Goal: Information Seeking & Learning: Learn about a topic

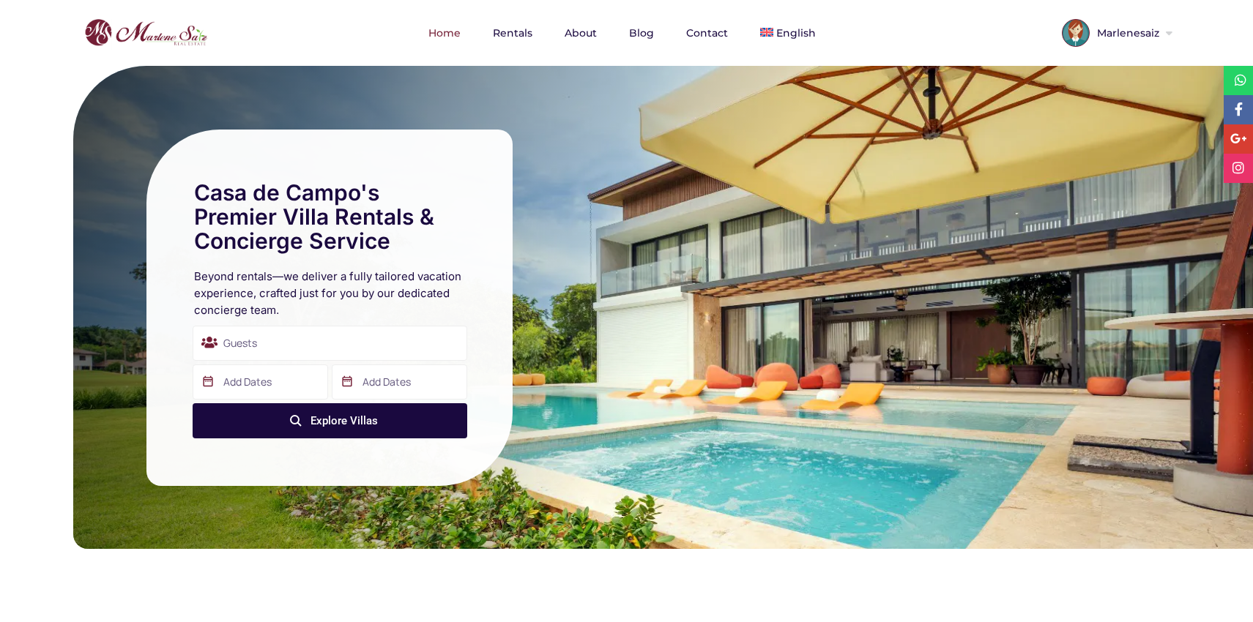
click at [671, 276] on div "Casa de Campo's Premier Villa Rentals & Concierge Service Beyond rentals—we del…" at bounding box center [662, 307] width 1179 height 483
click at [1139, 28] on span "Marlenesaiz" at bounding box center [1125, 33] width 73 height 10
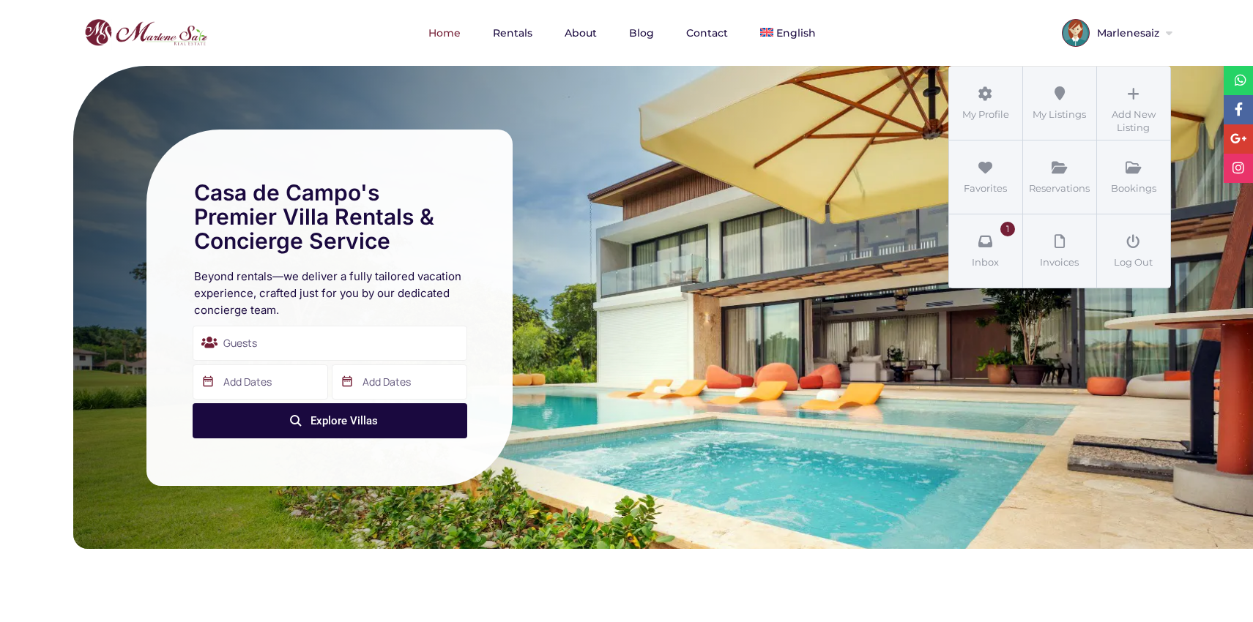
click at [892, 31] on nav "Home Rentals About Blog Contact English" at bounding box center [626, 33] width 1128 height 66
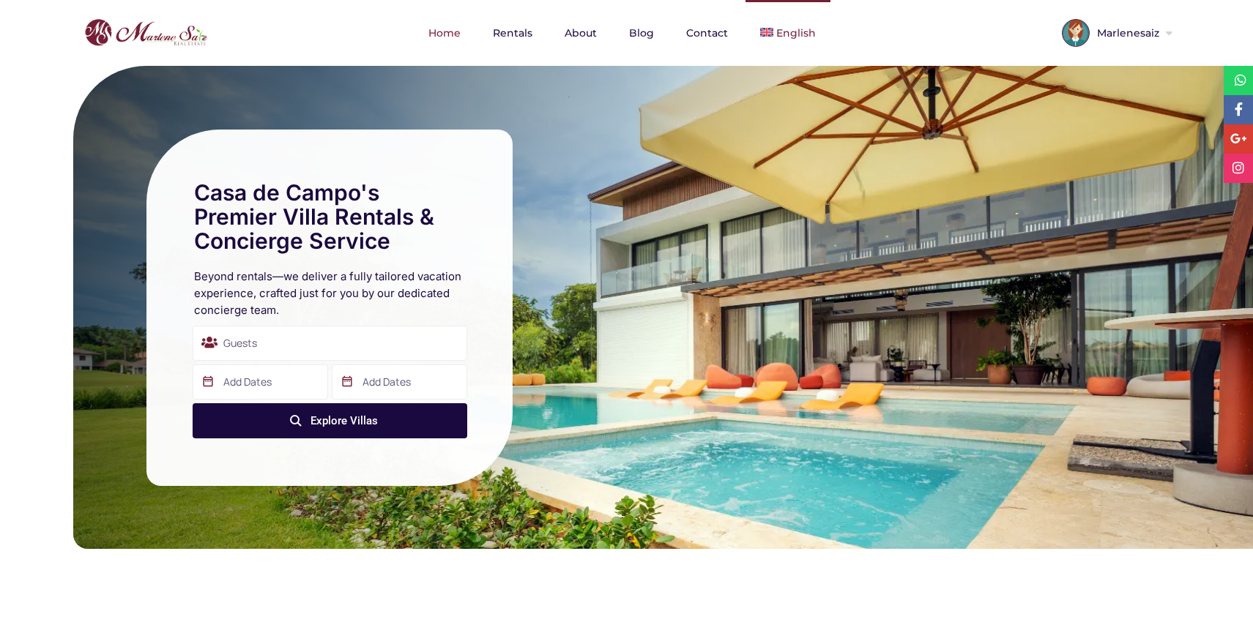
click at [769, 29] on img at bounding box center [766, 32] width 13 height 9
click at [510, 38] on link "Rentals" at bounding box center [512, 33] width 69 height 66
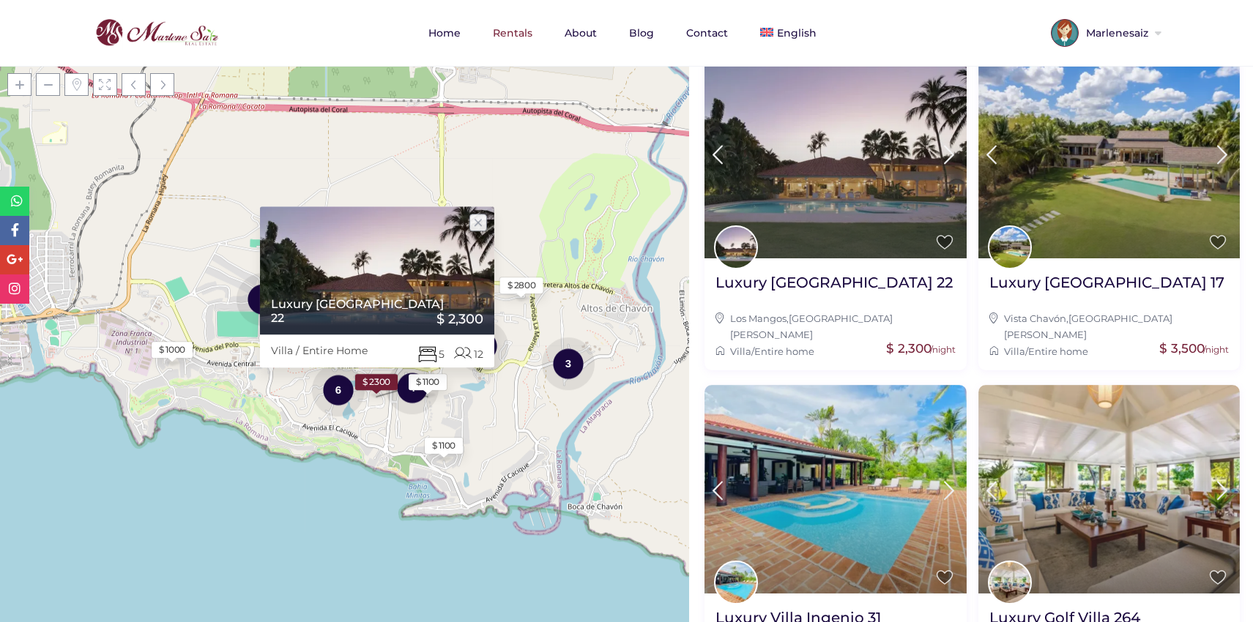
scroll to position [1306, 0]
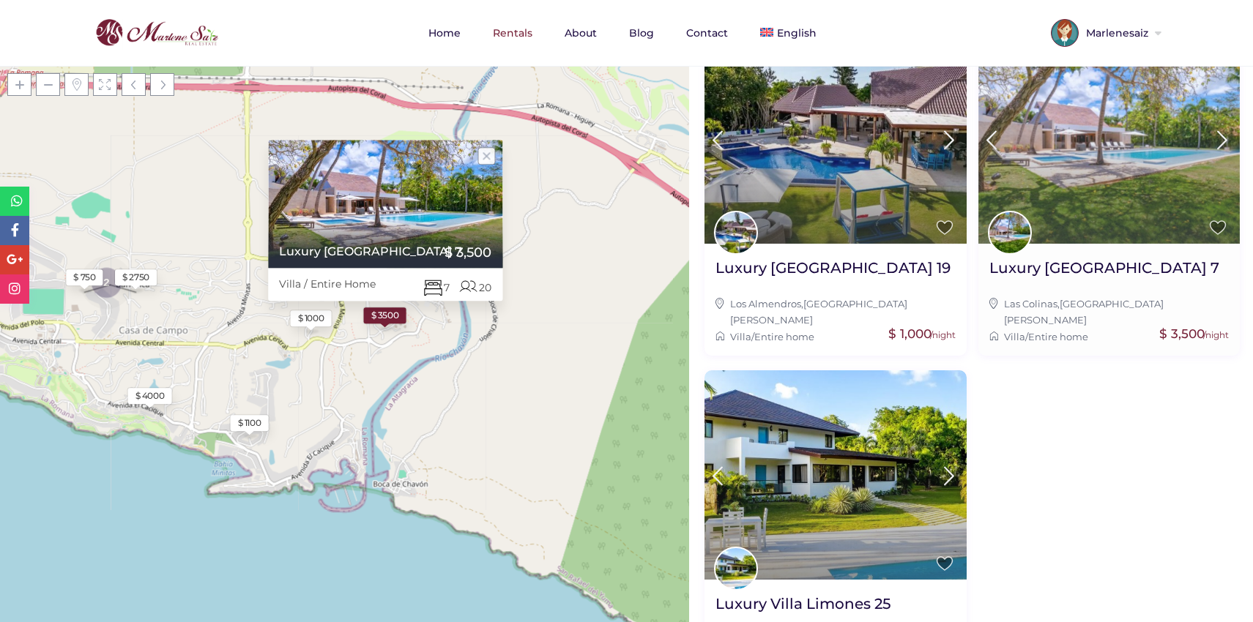
scroll to position [986, 0]
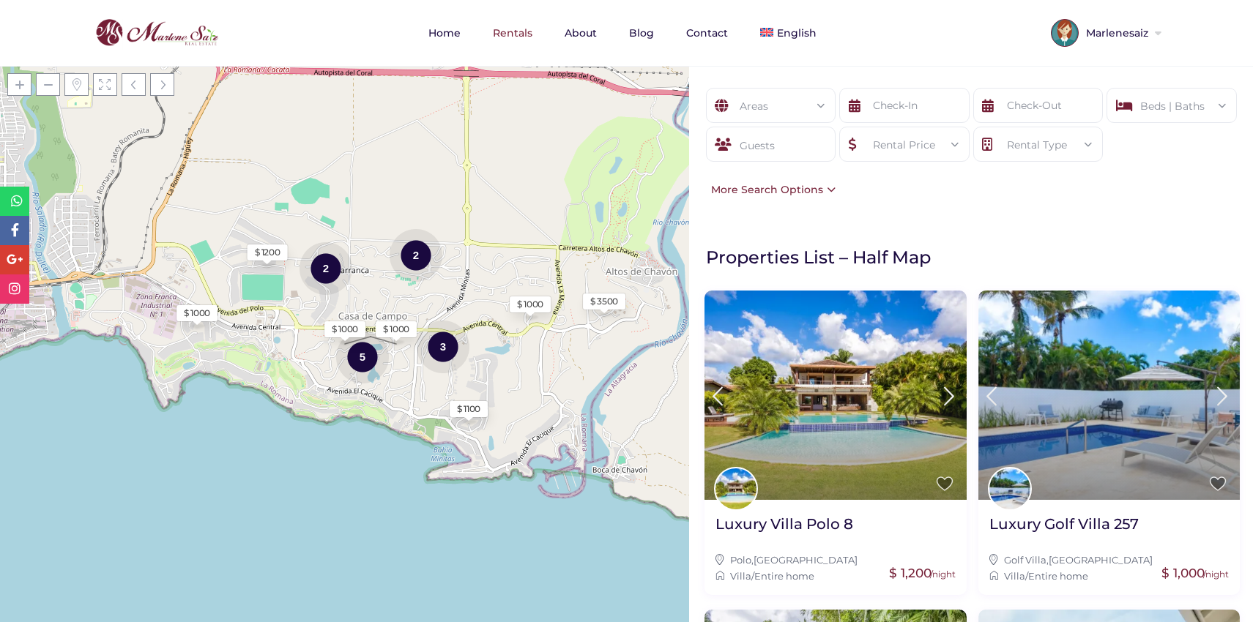
click at [1023, 213] on div "Areas All Areas Barranca, Casa De Campo (1) Casa De Campo (23) - Barranca (0) -…" at bounding box center [971, 143] width 564 height 154
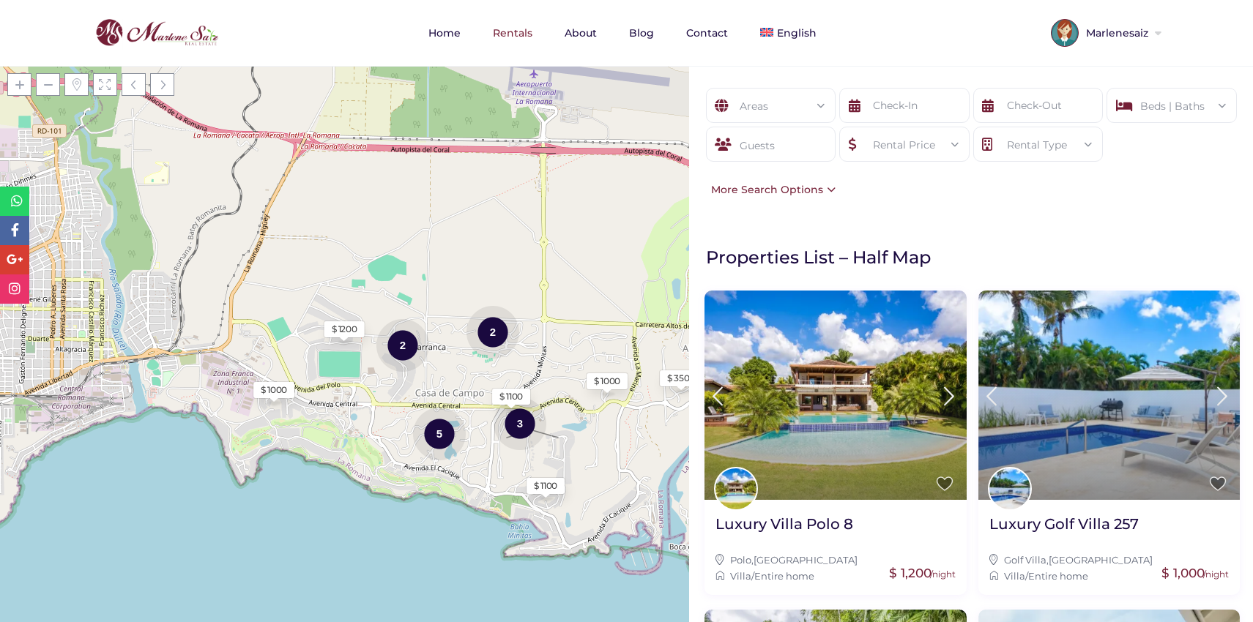
click at [950, 42] on nav "Home Rentals About Blog Contact English" at bounding box center [626, 33] width 1128 height 66
click at [624, 30] on link "Blog" at bounding box center [641, 33] width 54 height 66
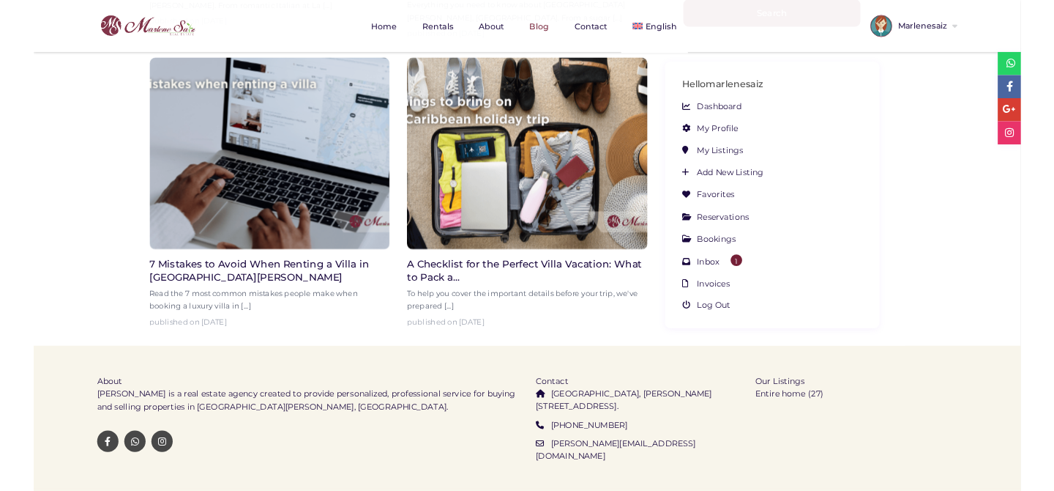
scroll to position [763, 0]
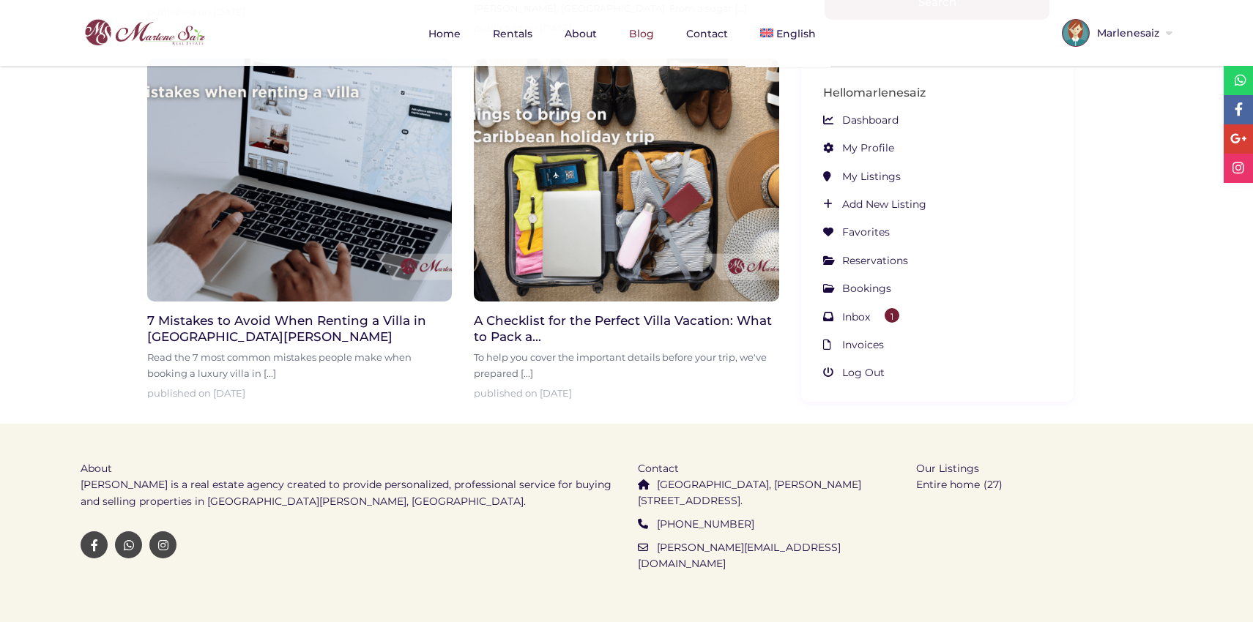
click at [640, 605] on div "Copyright © All Rights Reserved 2025, [PERSON_NAME] Power by <a href='[URL][DOM…" at bounding box center [626, 628] width 1253 height 47
